Goal: Task Accomplishment & Management: Use online tool/utility

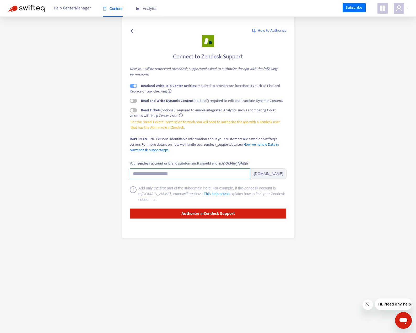
click at [225, 174] on input "Your zendesk account or brand subdomain. It should end in .zendesk.com" at bounding box center [190, 173] width 120 height 10
type input "*"
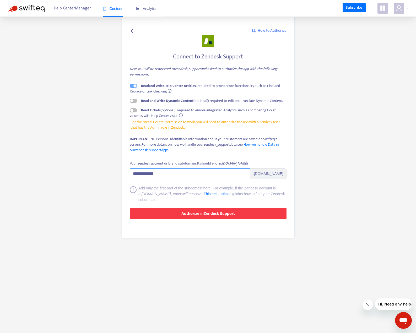
type input "**********"
click at [242, 210] on button "Authorize in Zendesk Support" at bounding box center [208, 213] width 157 height 10
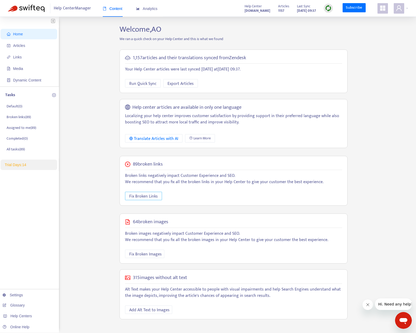
click at [144, 196] on span "Fix Broken Links" at bounding box center [143, 196] width 29 height 7
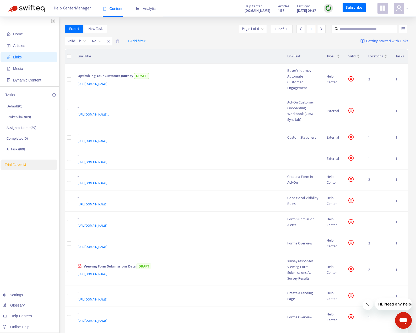
click at [405, 9] on div at bounding box center [401, 8] width 14 height 10
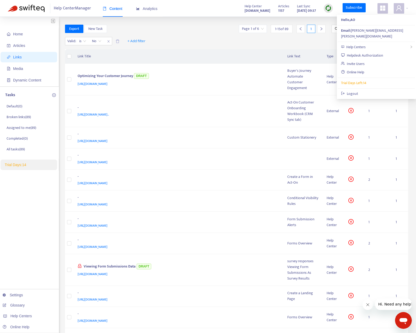
click at [212, 38] on div "Valid : is No + Add filter Getting started with Links" at bounding box center [236, 42] width 343 height 14
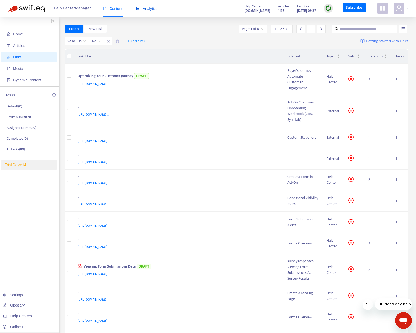
click at [146, 11] on span "Analytics" at bounding box center [146, 9] width 21 height 4
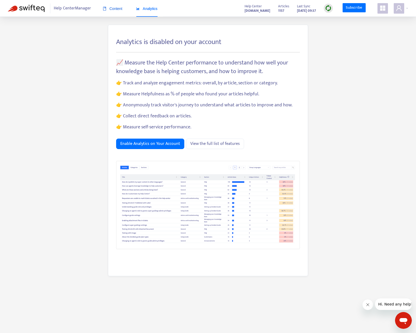
click at [113, 10] on span "Content" at bounding box center [113, 9] width 20 height 4
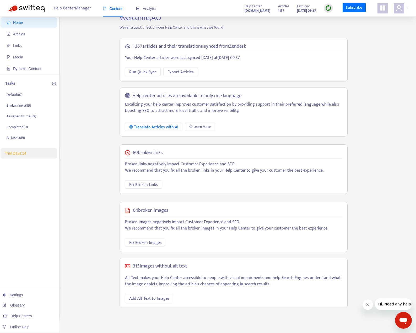
scroll to position [17, 0]
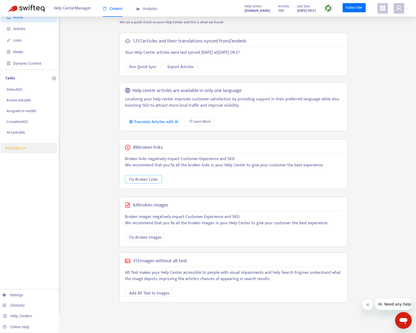
click at [148, 179] on span "Fix Broken Links" at bounding box center [143, 179] width 29 height 7
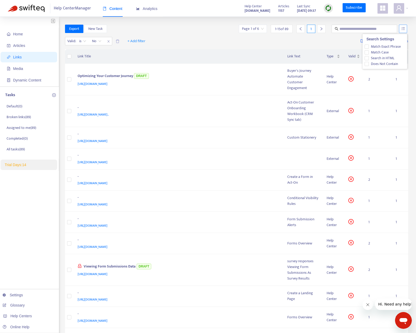
click at [404, 29] on icon "unordered-list" at bounding box center [403, 29] width 4 height 4
click at [328, 40] on div "Valid : is No + Add filter Getting started with Links" at bounding box center [236, 42] width 343 height 14
click at [74, 28] on span "Export" at bounding box center [74, 29] width 10 height 6
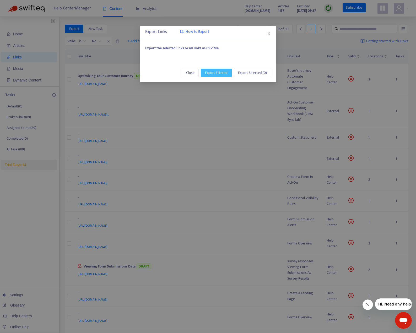
click at [216, 74] on span "Export Filtered" at bounding box center [216, 73] width 23 height 6
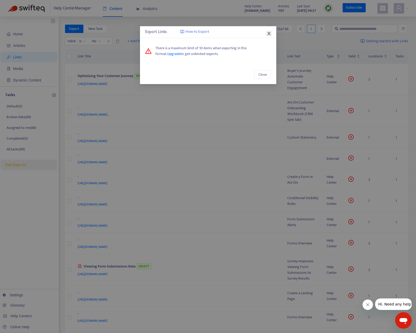
click at [269, 33] on icon "close" at bounding box center [268, 33] width 3 height 3
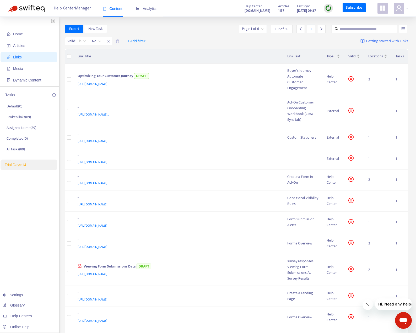
click at [80, 43] on span "is" at bounding box center [82, 41] width 7 height 8
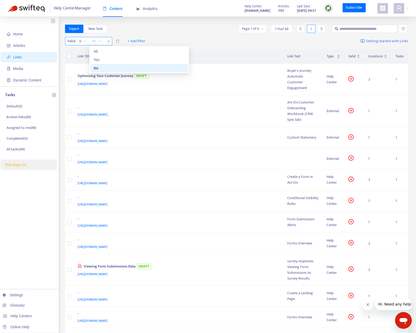
click at [97, 41] on span "No" at bounding box center [96, 41] width 9 height 8
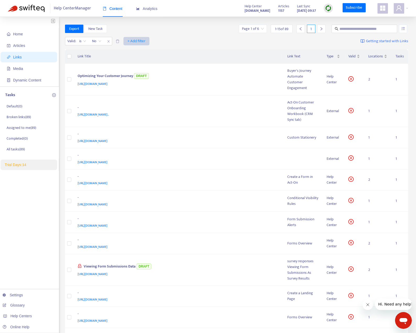
click at [141, 42] on span "+ Add filter" at bounding box center [136, 41] width 18 height 6
click at [181, 40] on div "Valid : is No + Add filter Getting started with Links" at bounding box center [236, 42] width 343 height 14
click at [203, 144] on td "- https://support.actonsoftware.com/entries/434364" at bounding box center [178, 137] width 210 height 21
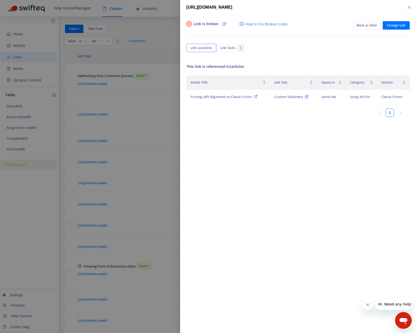
click at [189, 23] on icon "close-circle" at bounding box center [188, 23] width 5 height 5
click at [406, 9] on div "https://support.actonsoftware.com/entries/434364" at bounding box center [297, 7] width 223 height 6
click at [411, 8] on icon "close" at bounding box center [409, 7] width 4 height 4
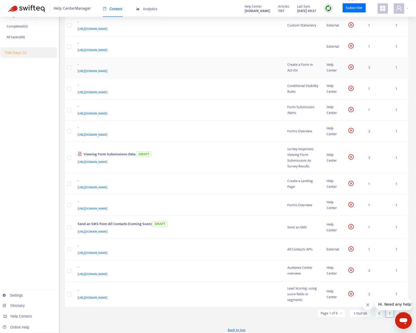
scroll to position [116, 0]
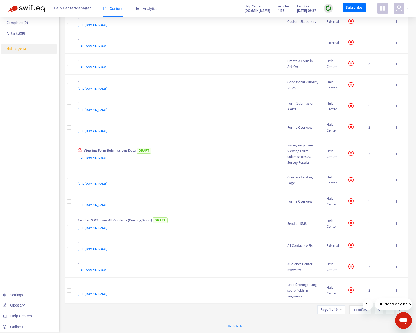
click at [360, 313] on div "1 - 15 of 89" at bounding box center [360, 309] width 22 height 8
click at [336, 310] on input "search" at bounding box center [331, 310] width 22 height 8
click at [324, 292] on span "15" at bounding box center [318, 295] width 33 height 8
click at [317, 286] on div "50" at bounding box center [348, 285] width 91 height 6
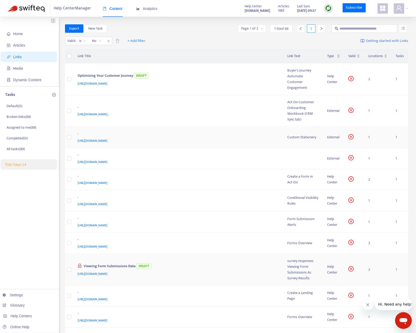
scroll to position [0, 0]
drag, startPoint x: 73, startPoint y: 73, endPoint x: 140, endPoint y: 275, distance: 213.2
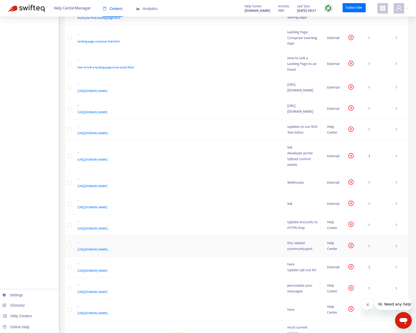
scroll to position [925, 0]
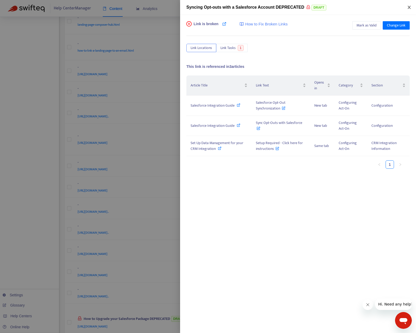
click at [409, 8] on icon "close" at bounding box center [408, 7] width 3 height 3
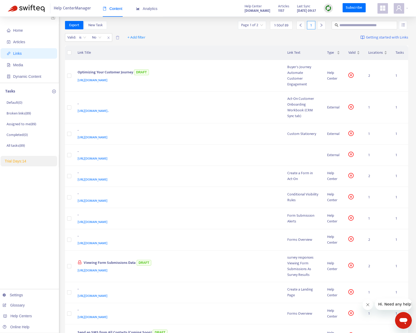
scroll to position [0, 0]
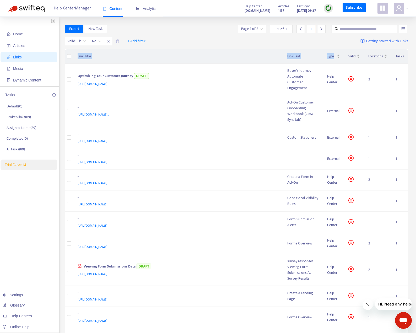
drag, startPoint x: 402, startPoint y: 283, endPoint x: 78, endPoint y: 57, distance: 395.6
copy tr "Link Title Link Text Type"
click at [229, 47] on div "Valid : is No + Add filter Getting started with Links" at bounding box center [236, 42] width 343 height 14
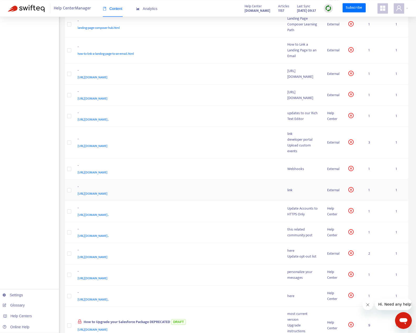
scroll to position [925, 0]
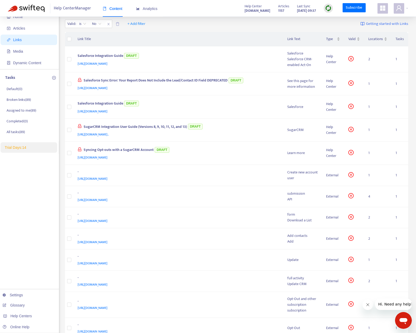
scroll to position [0, 0]
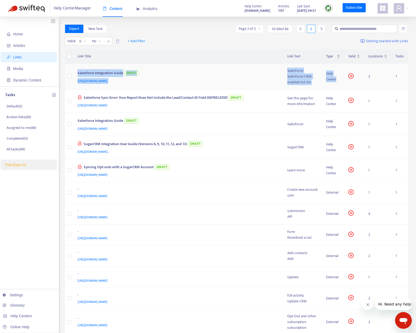
drag, startPoint x: 401, startPoint y: 294, endPoint x: 78, endPoint y: 73, distance: 391.5
copy tr "Salesforce Integration Guide DRAFT https://connect.act-on.com/hc/en-us/articles…"
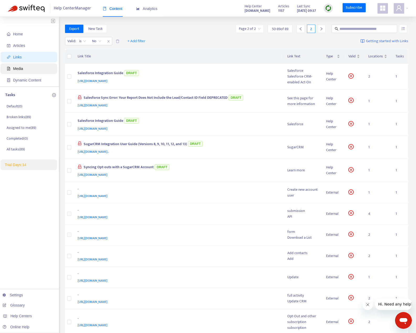
click at [24, 69] on span "Media" at bounding box center [30, 68] width 46 height 10
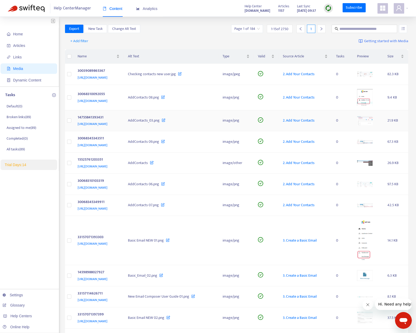
scroll to position [113, 0]
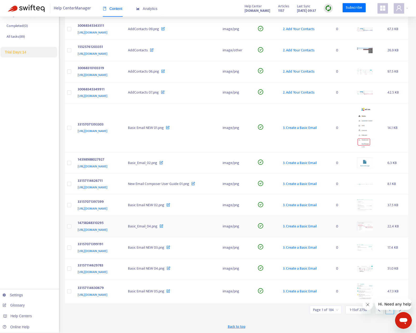
click at [316, 226] on span "3. Create a Basic Email" at bounding box center [300, 226] width 34 height 6
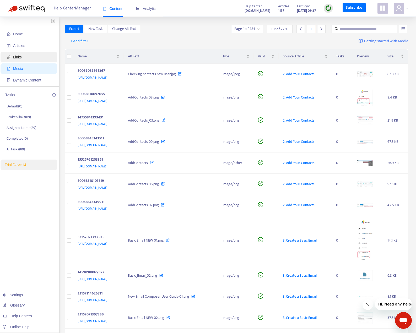
click at [17, 58] on span "Links" at bounding box center [17, 57] width 9 height 4
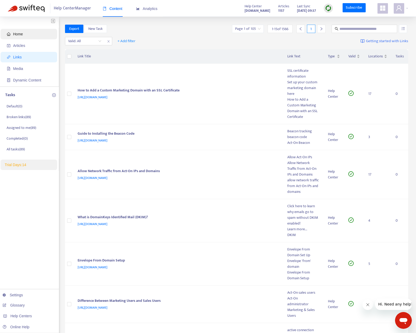
click at [19, 36] on span "Home" at bounding box center [18, 34] width 10 height 4
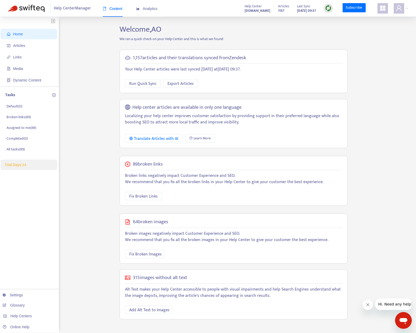
scroll to position [17, 0]
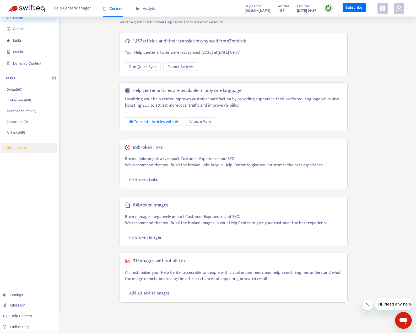
click at [139, 237] on span "Fix Broken Images" at bounding box center [145, 237] width 32 height 7
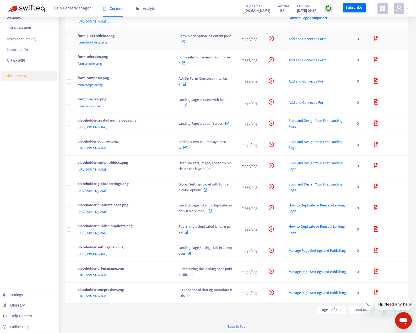
scroll to position [107, 0]
click at [297, 118] on span "Build and Design Your First Landing Page" at bounding box center [315, 124] width 54 height 12
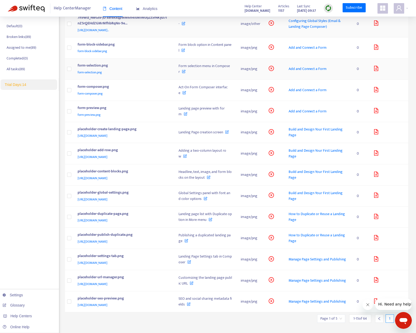
scroll to position [112, 0]
